Goal: Task Accomplishment & Management: Use online tool/utility

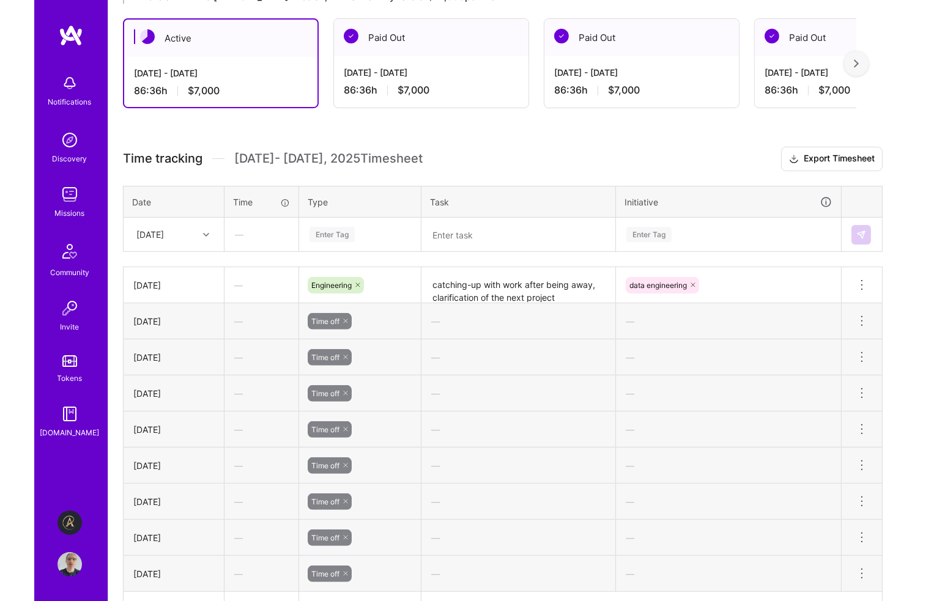
scroll to position [245, 0]
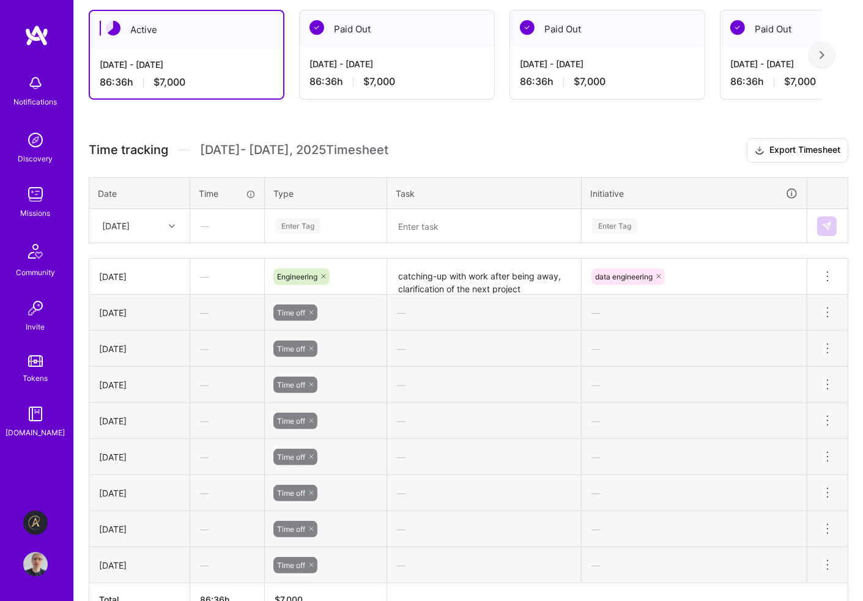
click at [332, 222] on div "Enter Tag" at bounding box center [325, 225] width 103 height 15
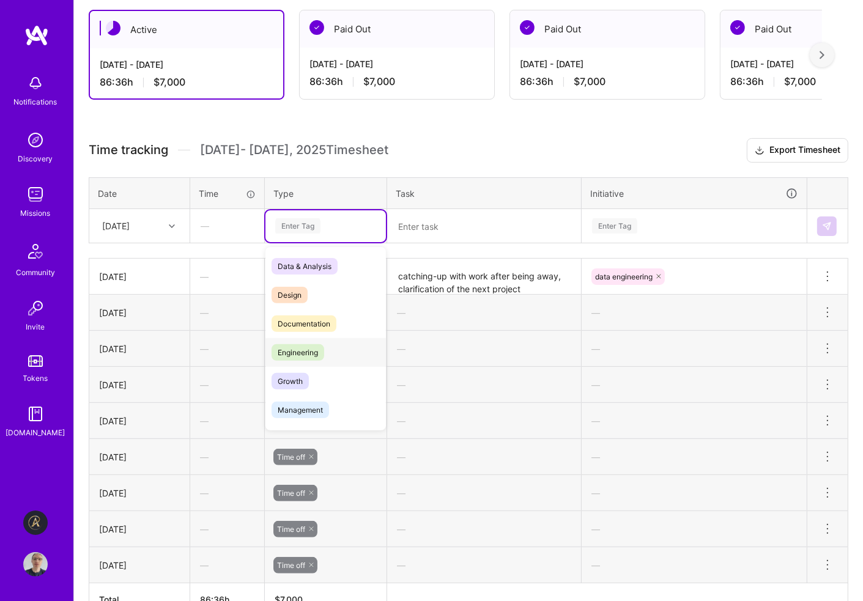
click at [336, 351] on div "Engineering" at bounding box center [325, 352] width 121 height 29
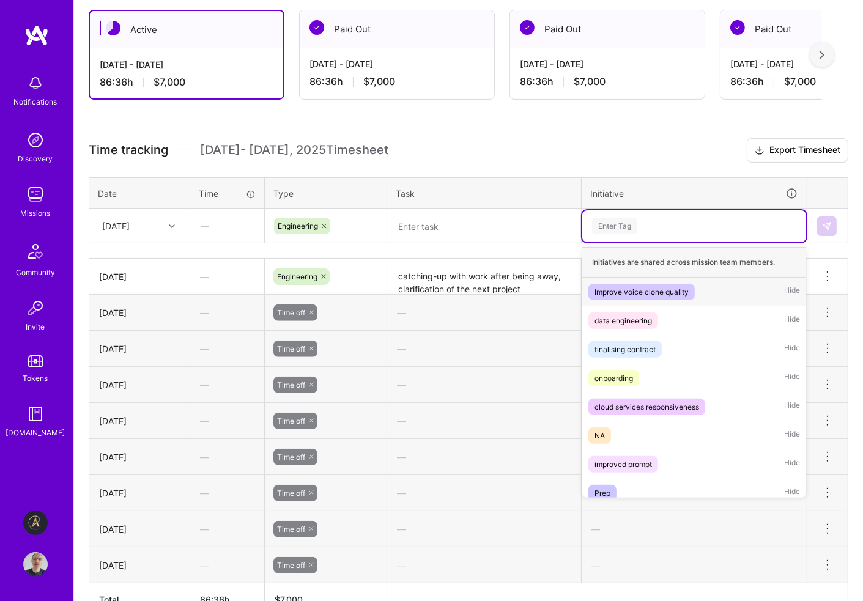
click at [662, 219] on div "Enter Tag" at bounding box center [694, 225] width 207 height 15
click at [644, 317] on div "data engineering" at bounding box center [624, 320] width 58 height 13
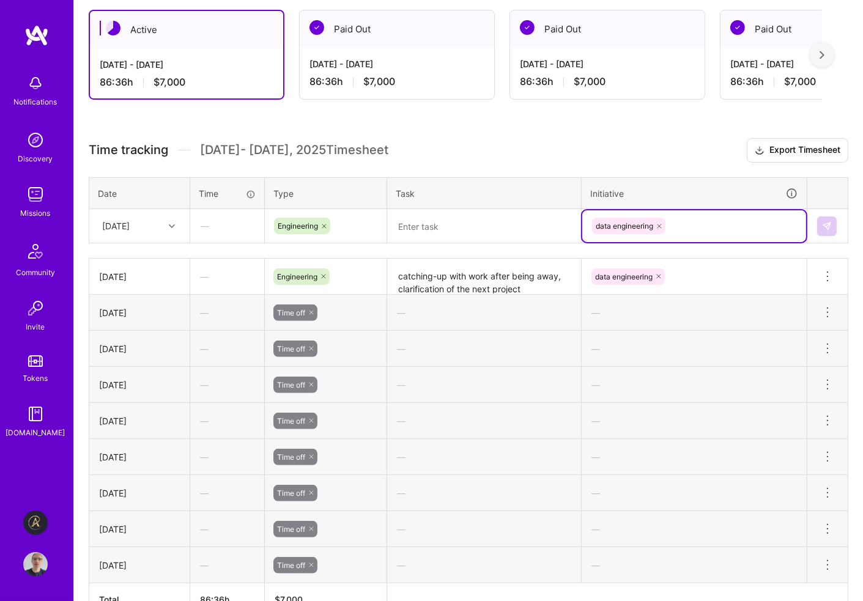
click at [468, 223] on textarea at bounding box center [483, 226] width 191 height 32
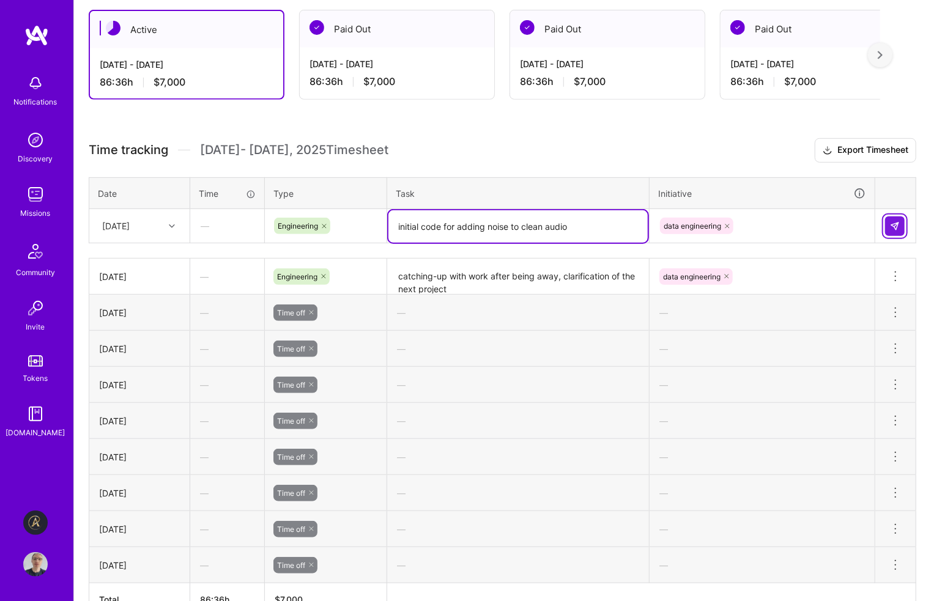
type textarea "initial code for adding noise to clean audio"
click at [863, 225] on button at bounding box center [895, 227] width 20 height 20
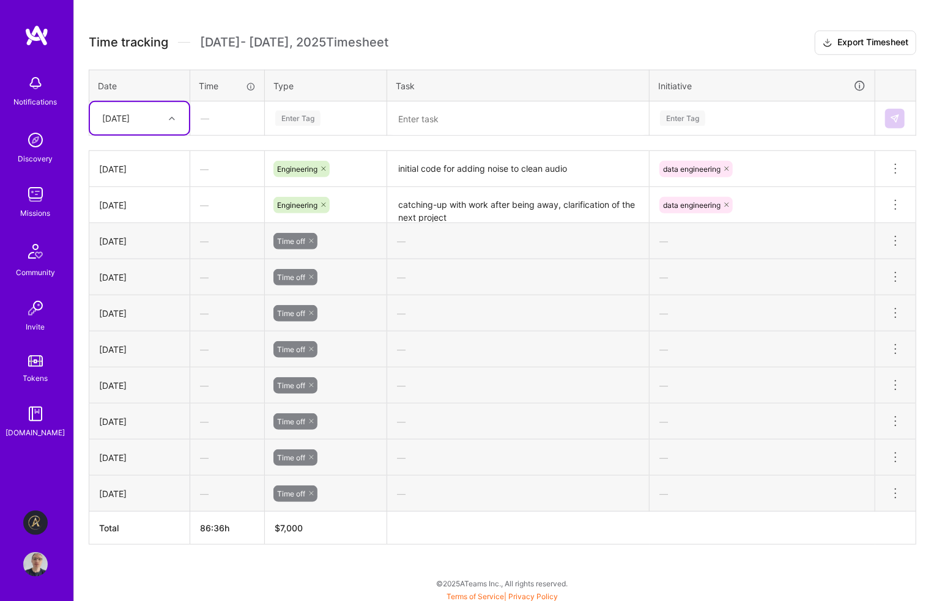
scroll to position [230, 0]
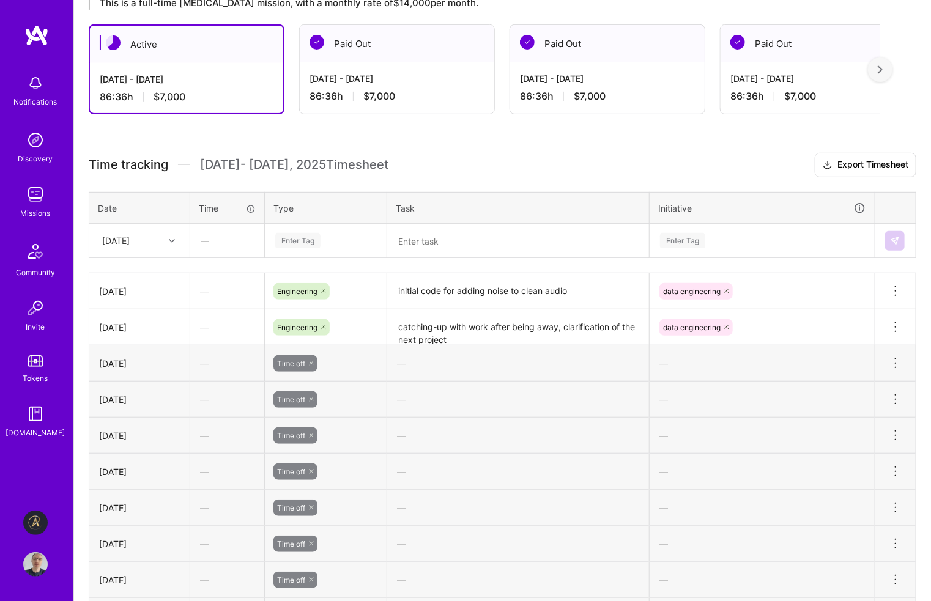
click at [476, 139] on div "This is a full-time [MEDICAL_DATA] mission, with a monthly rate of $14,000 per …" at bounding box center [502, 353] width 857 height 747
click at [426, 81] on div "[DATE] - [DATE]" at bounding box center [397, 78] width 175 height 13
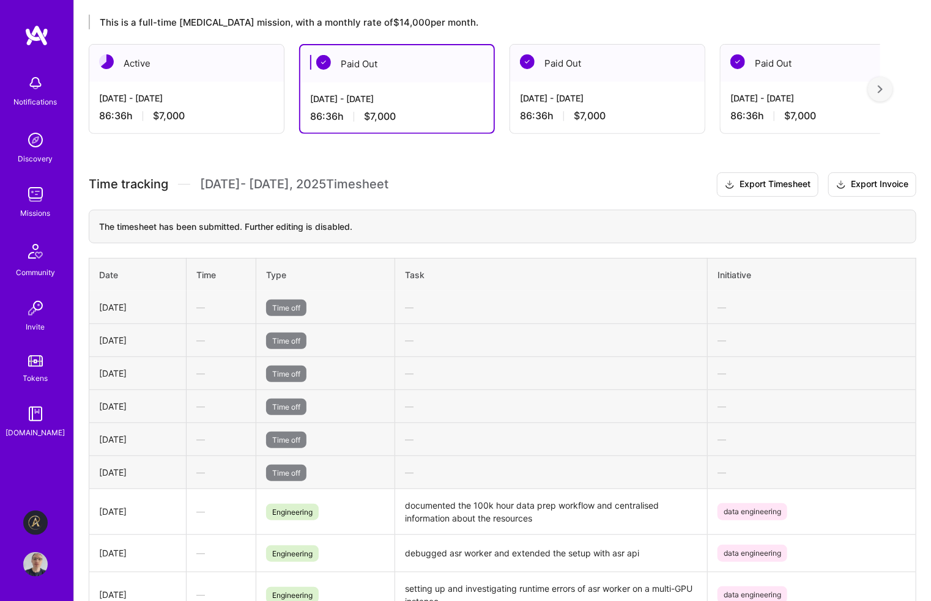
scroll to position [62, 0]
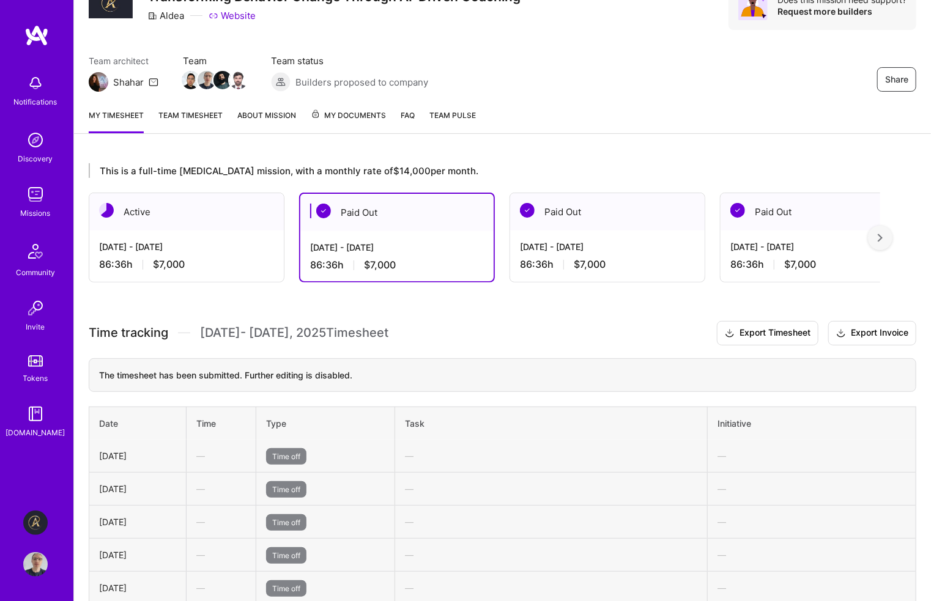
click at [245, 227] on div "Active" at bounding box center [186, 211] width 195 height 37
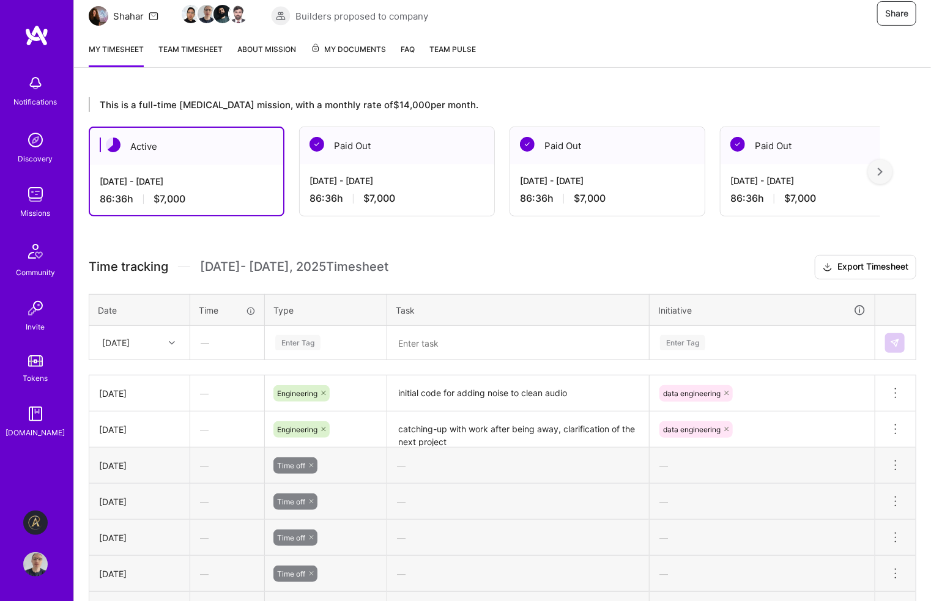
scroll to position [108, 0]
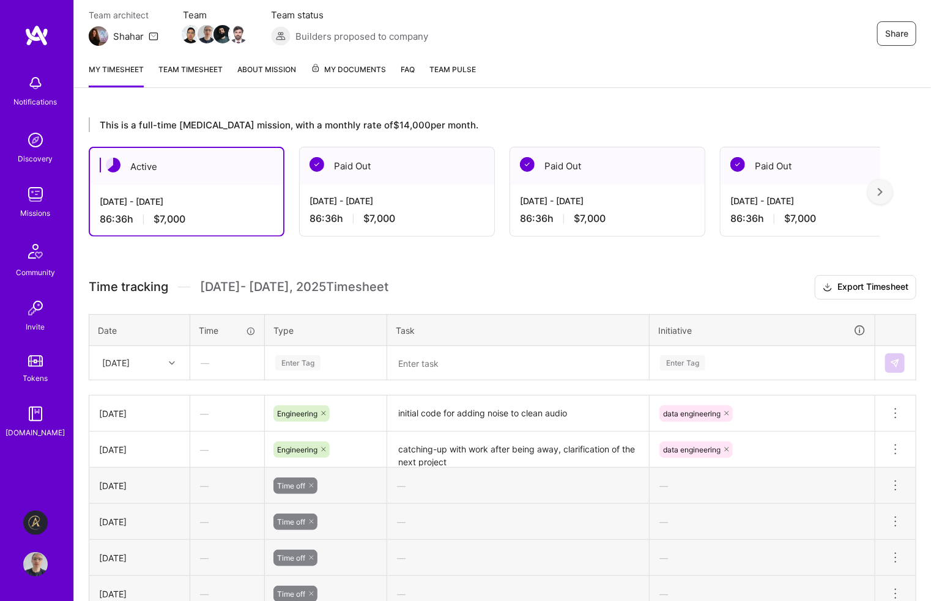
click at [580, 204] on div "[DATE] - [DATE]" at bounding box center [607, 201] width 175 height 13
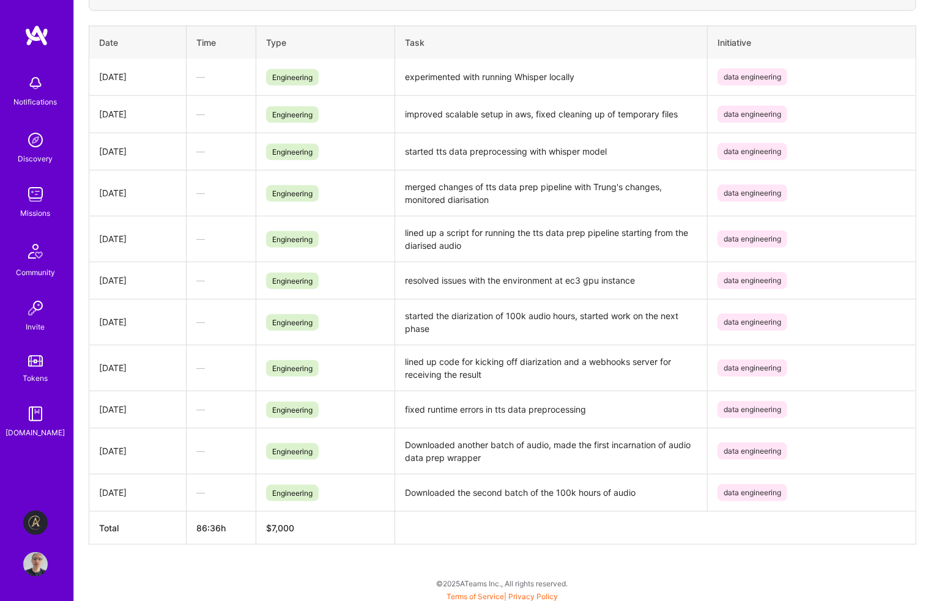
scroll to position [0, 0]
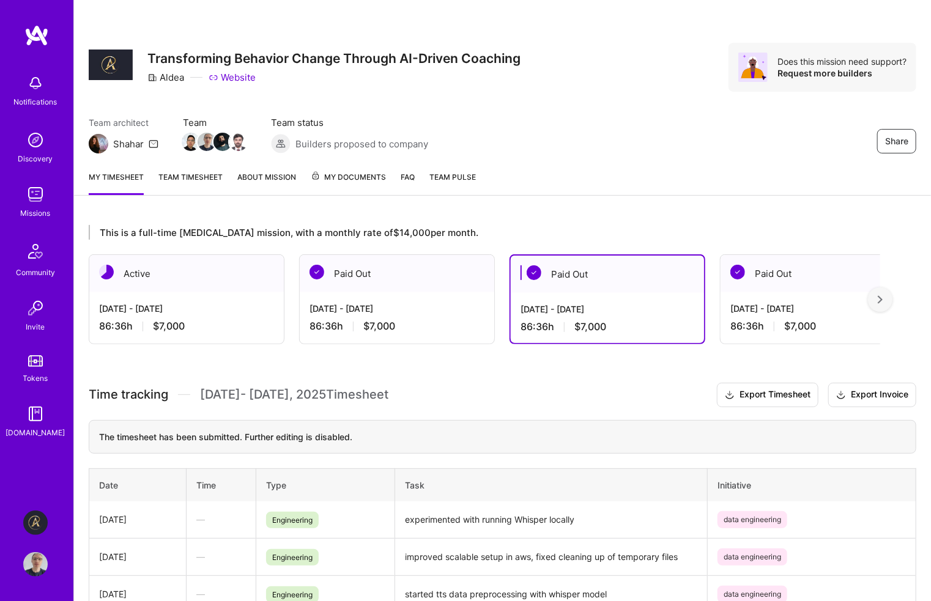
click at [206, 305] on div "[DATE] - [DATE]" at bounding box center [186, 308] width 175 height 13
